Goal: Find specific page/section: Find specific page/section

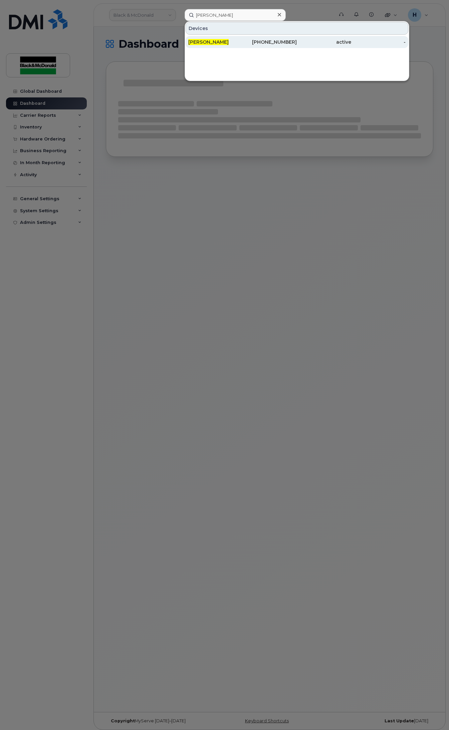
type input "NATHANIEL ASAMOAH"
click at [219, 40] on span "[PERSON_NAME]" at bounding box center [208, 42] width 40 height 6
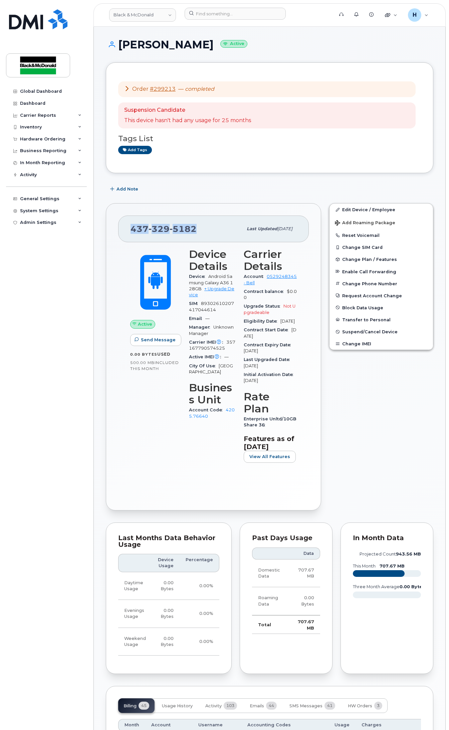
drag, startPoint x: 200, startPoint y: 230, endPoint x: 122, endPoint y: 227, distance: 77.1
click at [122, 227] on div "[PHONE_NUMBER] Last updated [DATE]" at bounding box center [213, 229] width 191 height 27
copy span "[PHONE_NUMBER]"
click at [238, 15] on input at bounding box center [235, 14] width 101 height 12
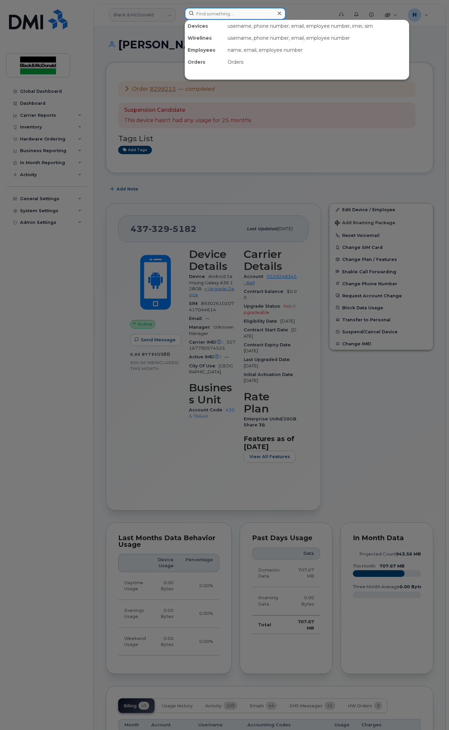
paste input "[PERSON_NAME]"
type input "[PERSON_NAME]"
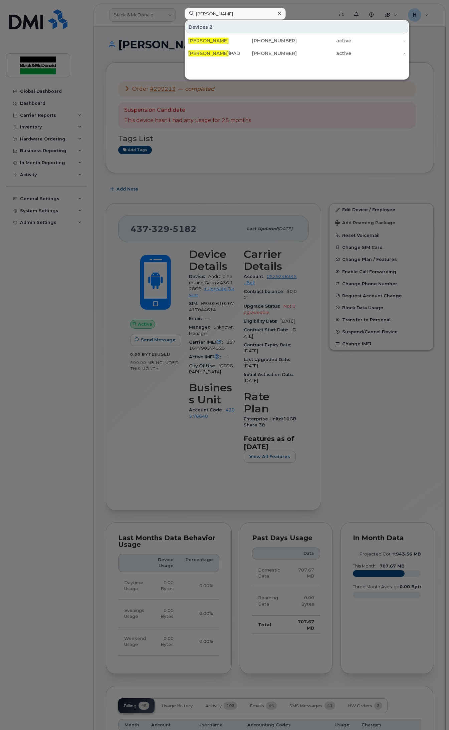
click at [314, 7] on div at bounding box center [224, 365] width 449 height 730
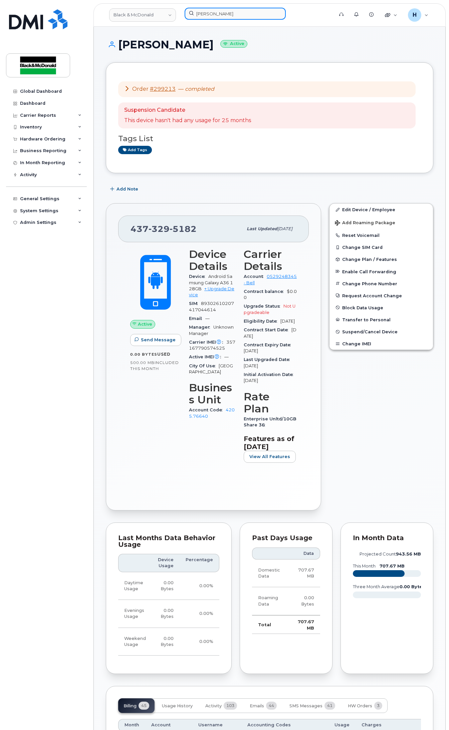
click at [260, 14] on input "[PERSON_NAME]" at bounding box center [235, 14] width 101 height 12
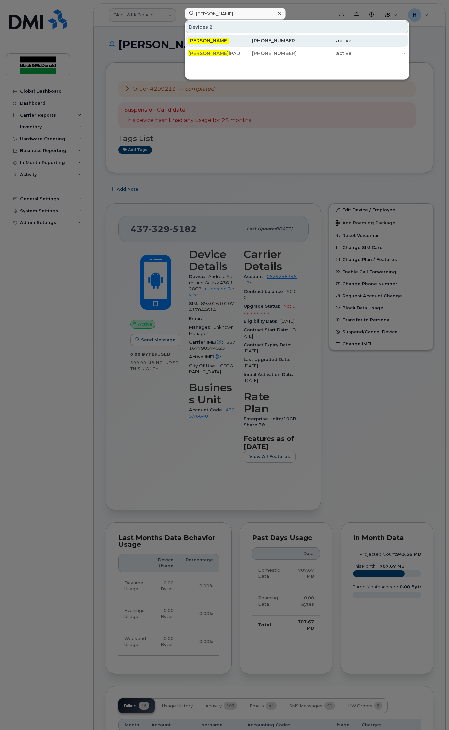
click at [224, 41] on span "[PERSON_NAME]" at bounding box center [208, 41] width 40 height 6
